Goal: Answer question/provide support: Share knowledge or assist other users

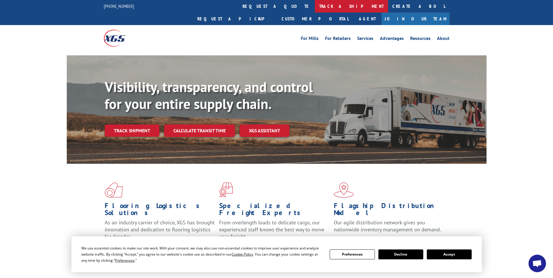
click at [315, 5] on link "track a shipment" at bounding box center [351, 6] width 73 height 13
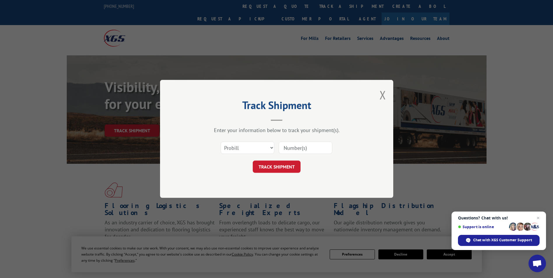
click at [296, 142] on input at bounding box center [306, 148] width 54 height 12
paste input "17450624"
type input "17450624"
click at [284, 165] on button "TRACK SHIPMENT" at bounding box center [277, 167] width 48 height 12
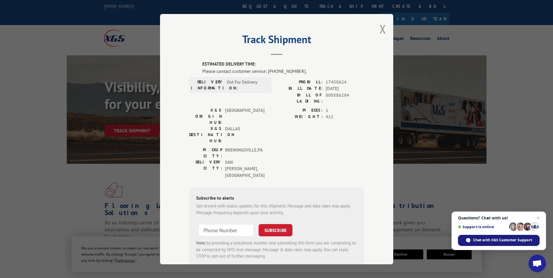
click at [510, 240] on span "Chat with XGS Customer Support" at bounding box center [502, 240] width 59 height 5
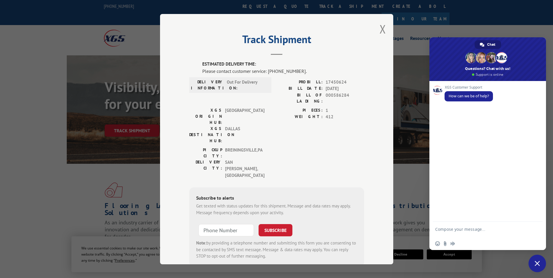
click at [457, 226] on form at bounding box center [481, 230] width 92 height 17
click at [451, 228] on textarea "Compose your message..." at bounding box center [481, 232] width 92 height 10
type textarea "Looking for update on PRO number 17450624. I'm from store 6807. Thank you"
click at [534, 228] on span "Send" at bounding box center [536, 229] width 4 height 4
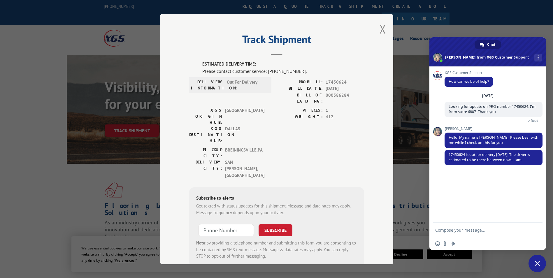
click at [451, 229] on textarea "Compose your message..." at bounding box center [481, 230] width 92 height 5
type textarea "Okay thank you so much"
click at [535, 230] on span "Send" at bounding box center [536, 230] width 4 height 4
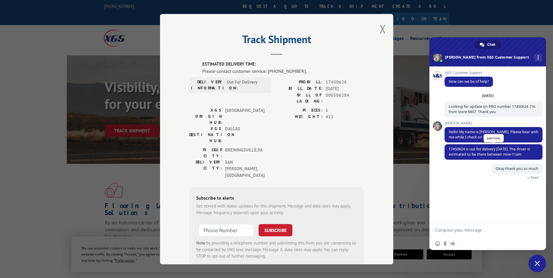
drag, startPoint x: 448, startPoint y: 148, endPoint x: 534, endPoint y: 155, distance: 86.0
click at [534, 155] on span "17450624 is out for delivery [DATE]. The driver is estimated to be there betwee…" at bounding box center [493, 151] width 98 height 15
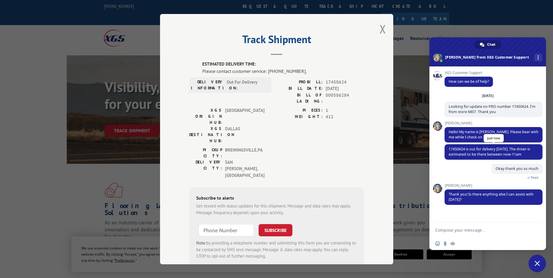
copy span "17450624 is out for delivery [DATE]. The driver is estimated to be there betwee…"
click at [443, 231] on textarea "Compose your message..." at bounding box center [481, 230] width 92 height 5
type textarea "No, that is for now."
click at [536, 231] on span "Send" at bounding box center [536, 230] width 4 height 4
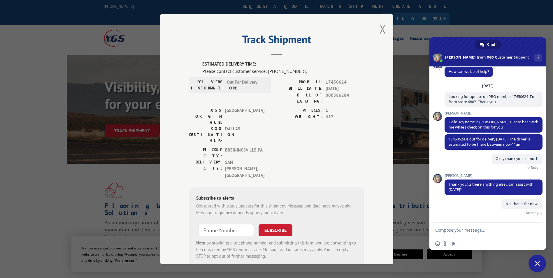
scroll to position [8, 0]
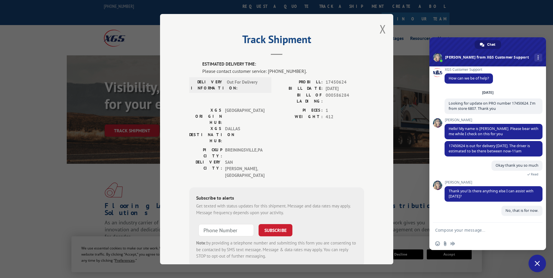
click at [536, 261] on span "Close chat" at bounding box center [537, 263] width 5 height 5
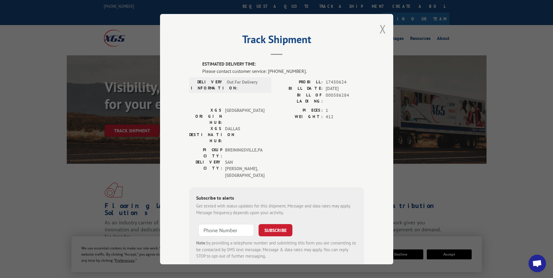
click at [379, 29] on button "Close modal" at bounding box center [382, 28] width 6 height 15
